Goal: Navigation & Orientation: Find specific page/section

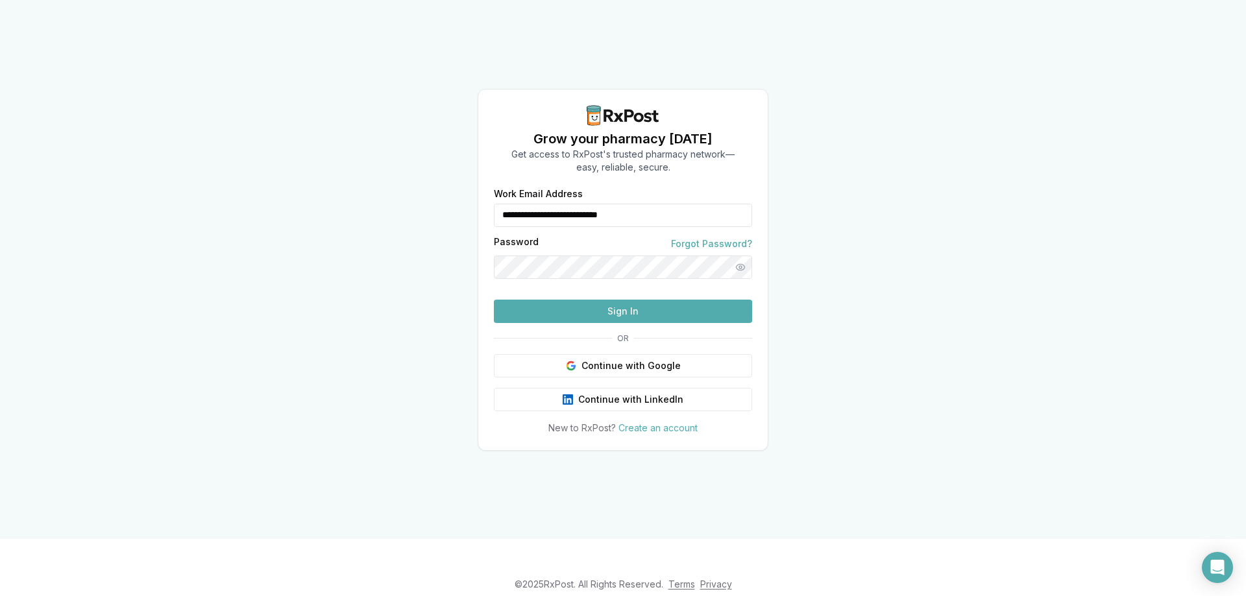
click at [634, 323] on button "Sign In" at bounding box center [623, 311] width 258 height 23
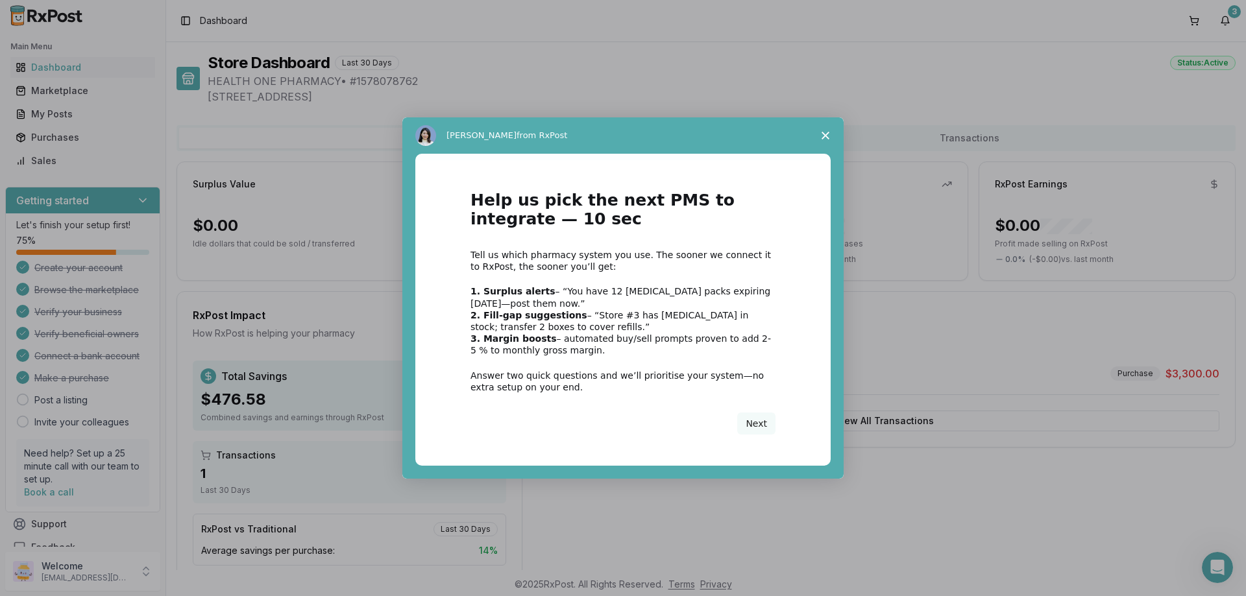
click at [821, 136] on icon "Close survey" at bounding box center [825, 136] width 8 height 8
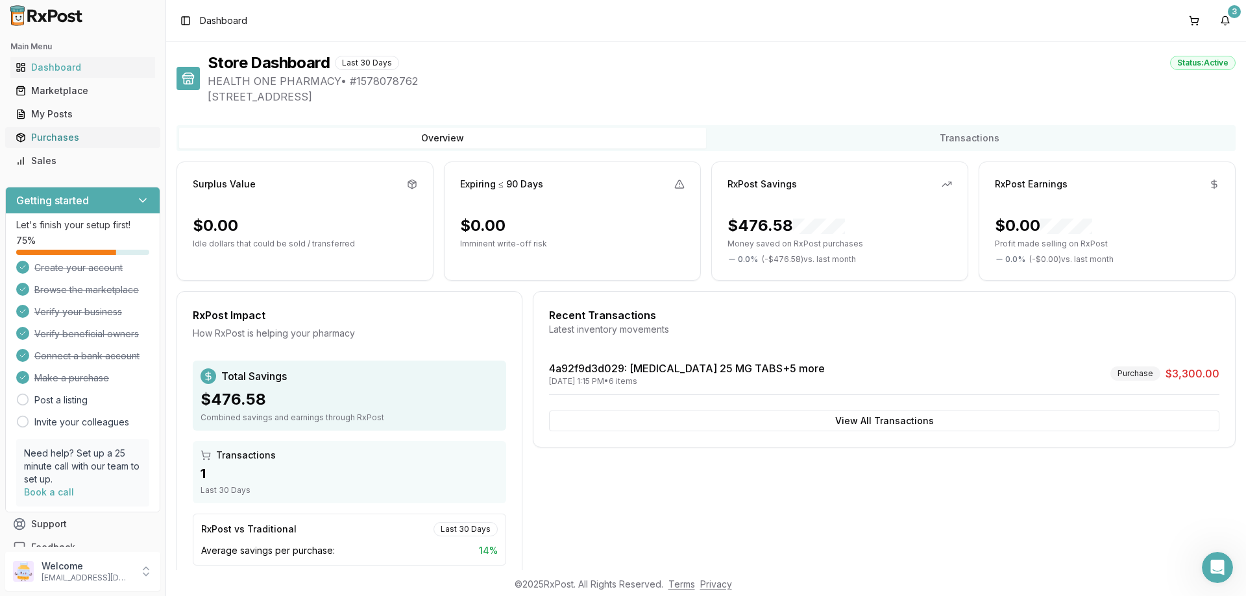
click at [60, 140] on div "Purchases" at bounding box center [83, 137] width 134 height 13
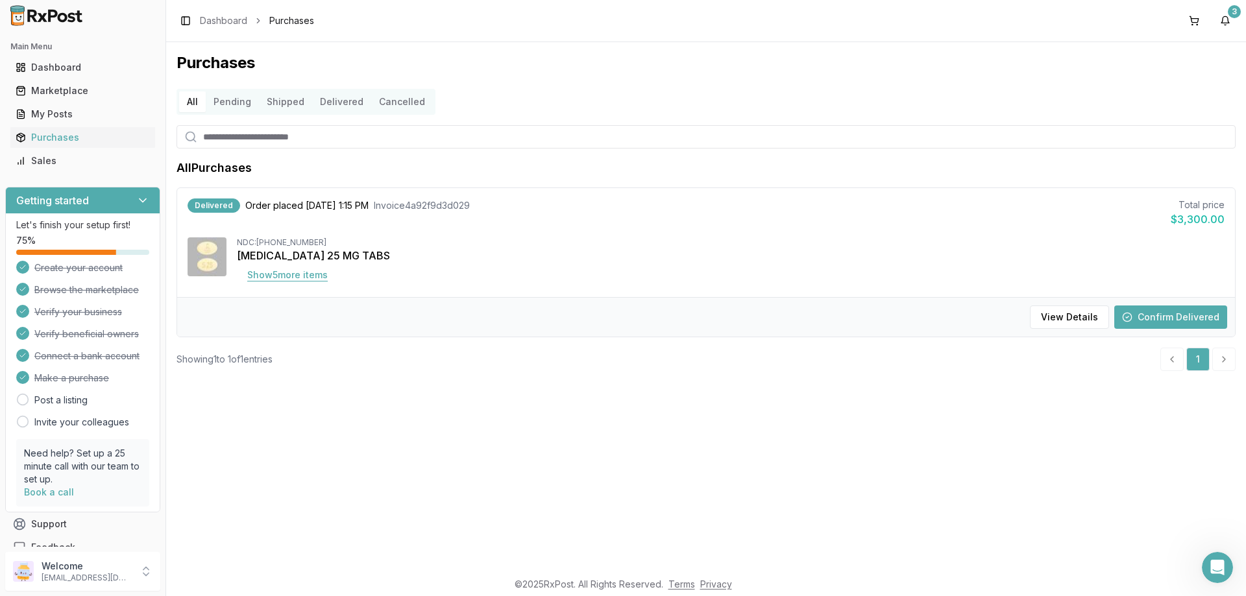
click at [296, 279] on button "Show 5 more item s" at bounding box center [287, 274] width 101 height 23
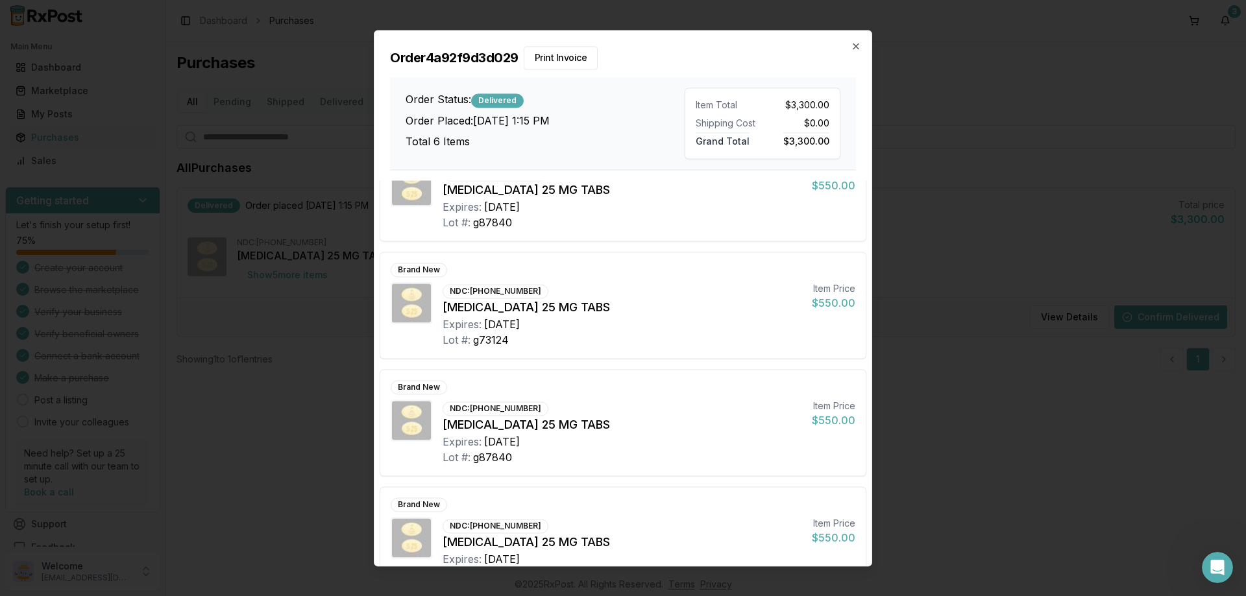
scroll to position [319, 0]
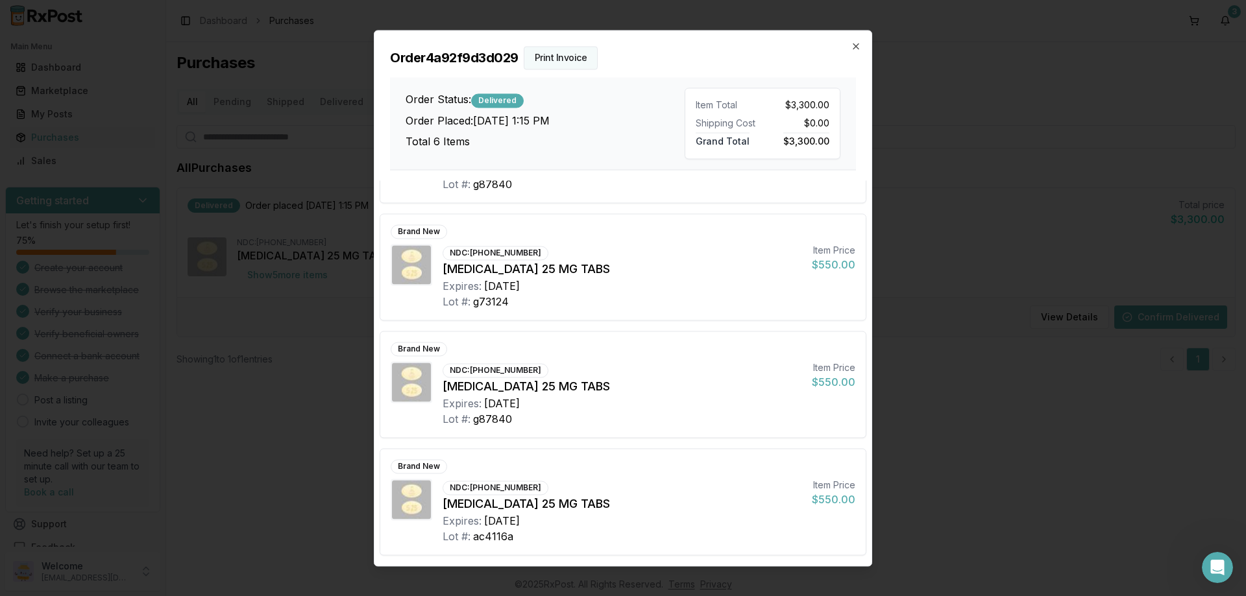
click at [567, 60] on button "Print Invoice" at bounding box center [561, 57] width 75 height 23
click at [855, 45] on icon "button" at bounding box center [855, 46] width 10 height 10
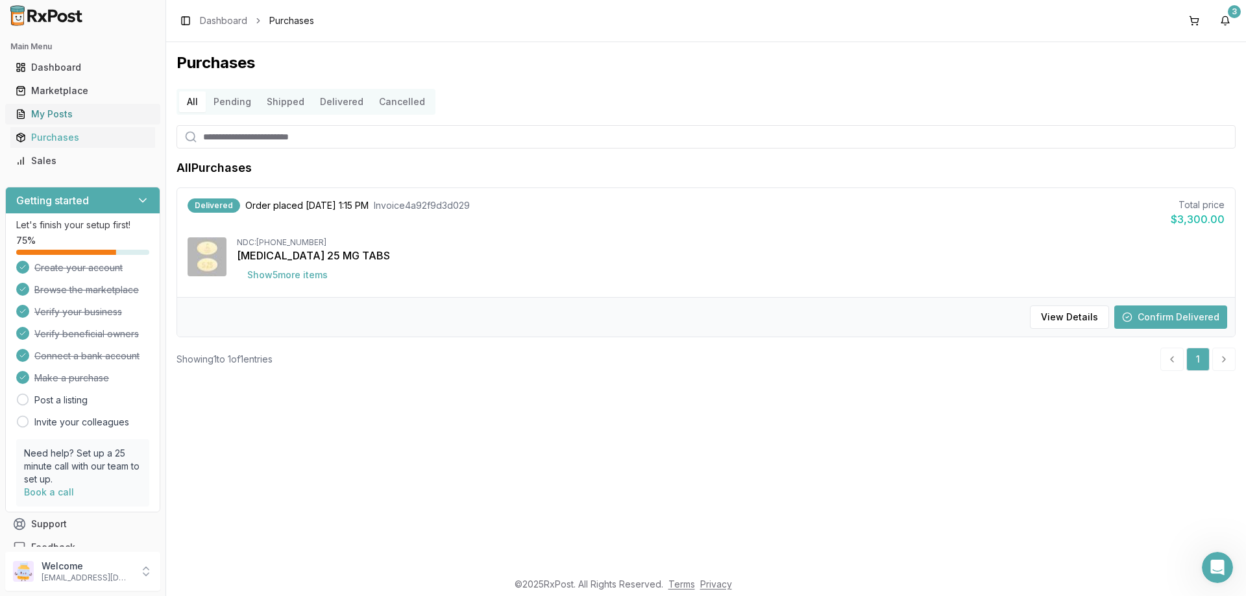
click at [39, 119] on div "My Posts" at bounding box center [83, 114] width 134 height 13
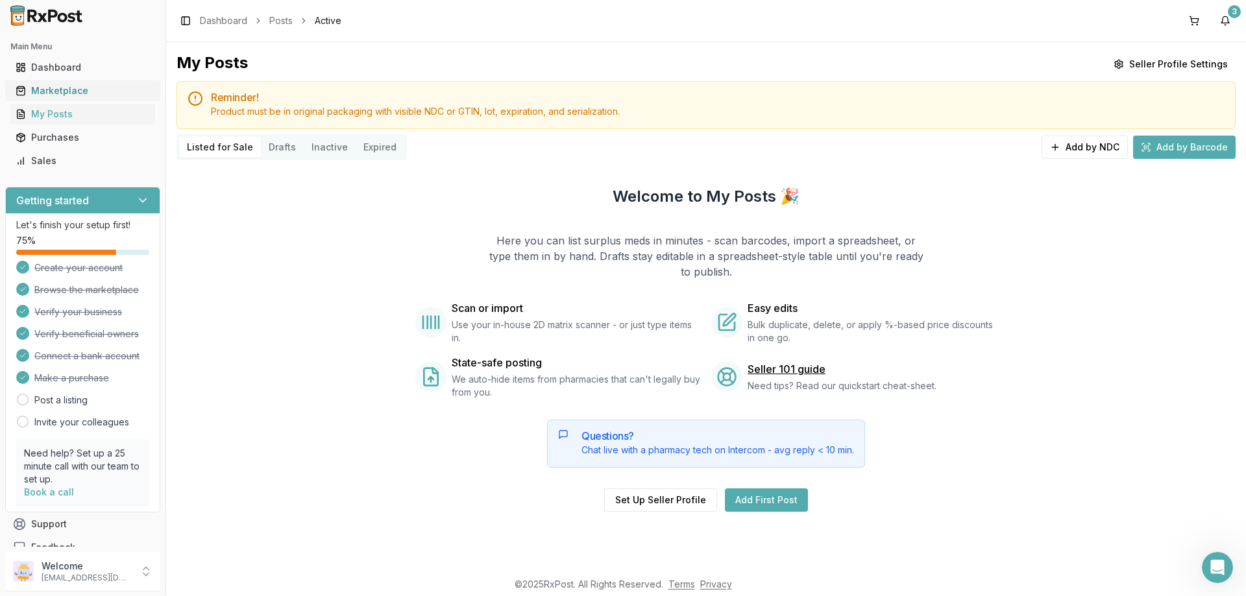
click at [43, 93] on div "Marketplace" at bounding box center [83, 90] width 134 height 13
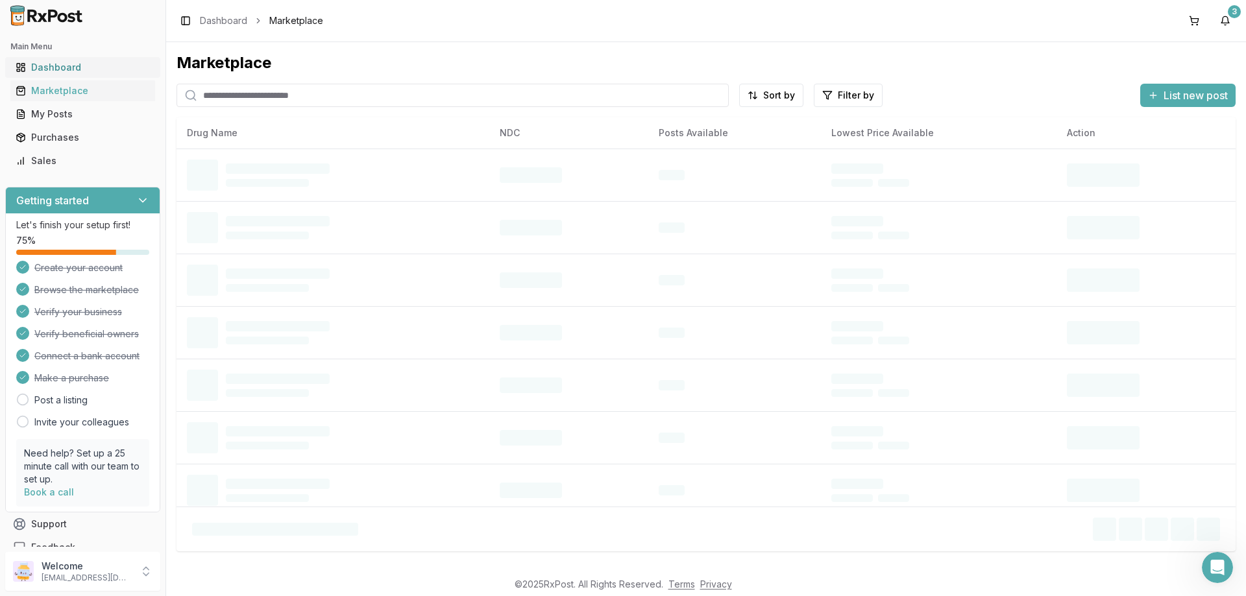
click at [54, 66] on div "Dashboard" at bounding box center [83, 67] width 134 height 13
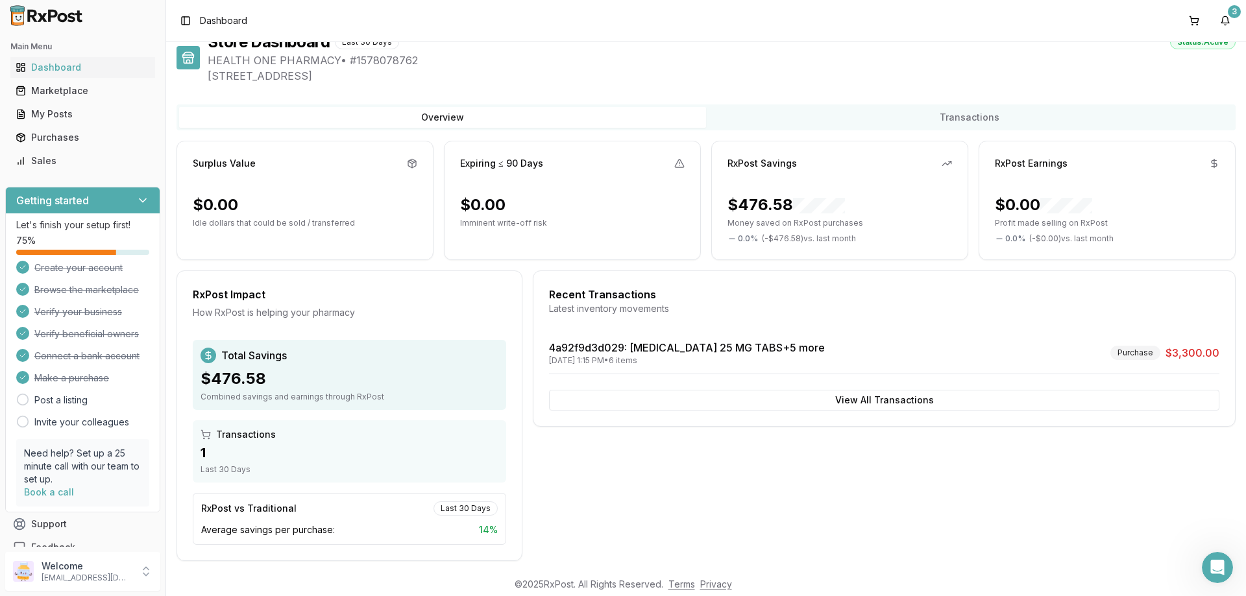
scroll to position [32, 0]
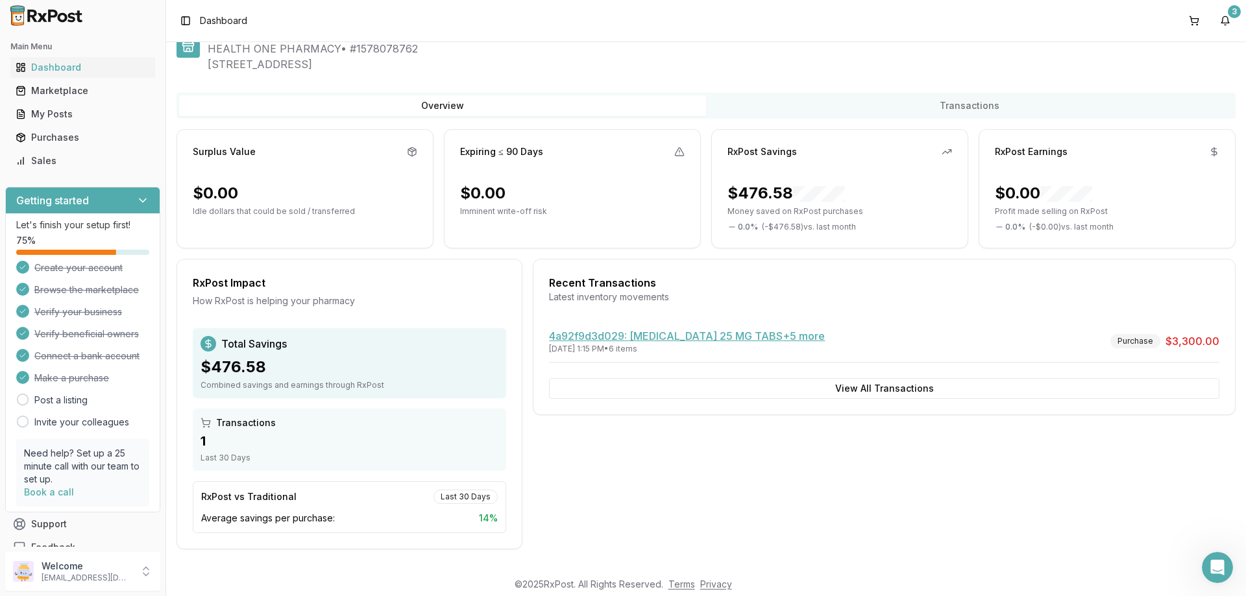
click at [649, 339] on link "4a92f9d3d029 : [MEDICAL_DATA] 25 MG TABS +5 more" at bounding box center [687, 336] width 276 height 13
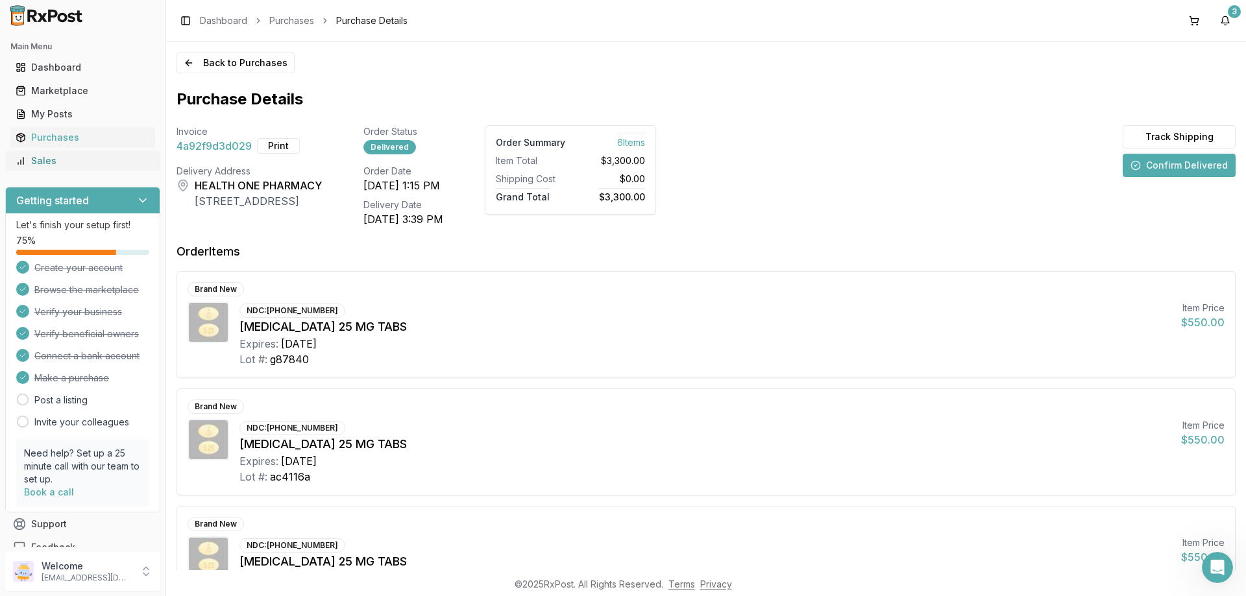
click at [38, 165] on div "Sales" at bounding box center [83, 160] width 134 height 13
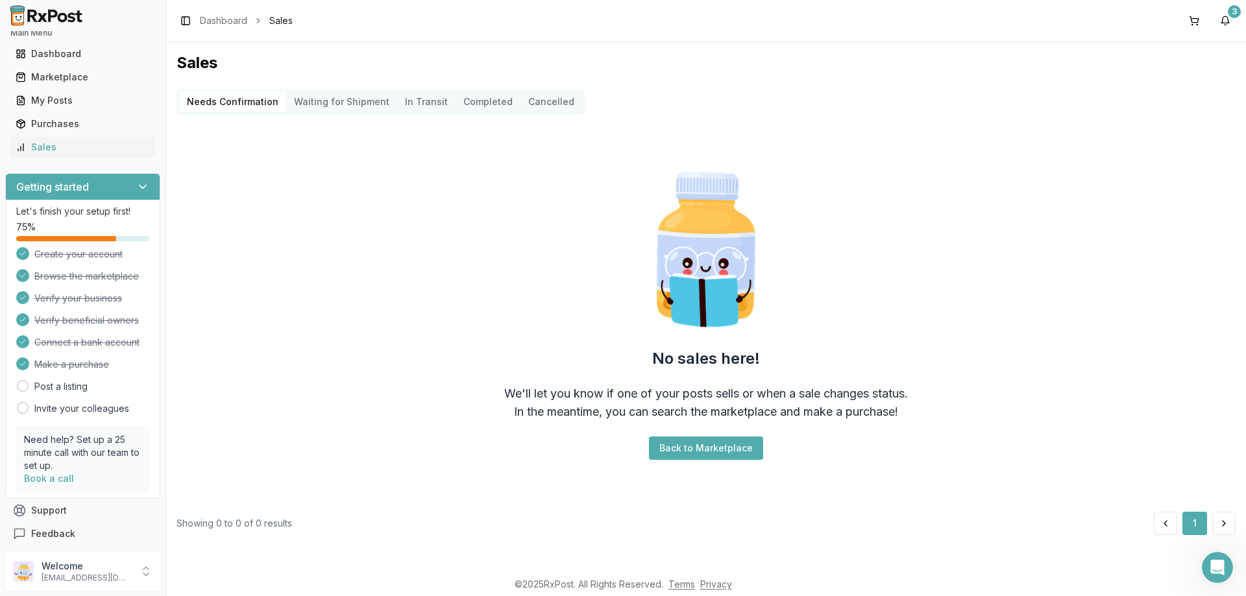
scroll to position [18, 0]
